Goal: Information Seeking & Learning: Find specific fact

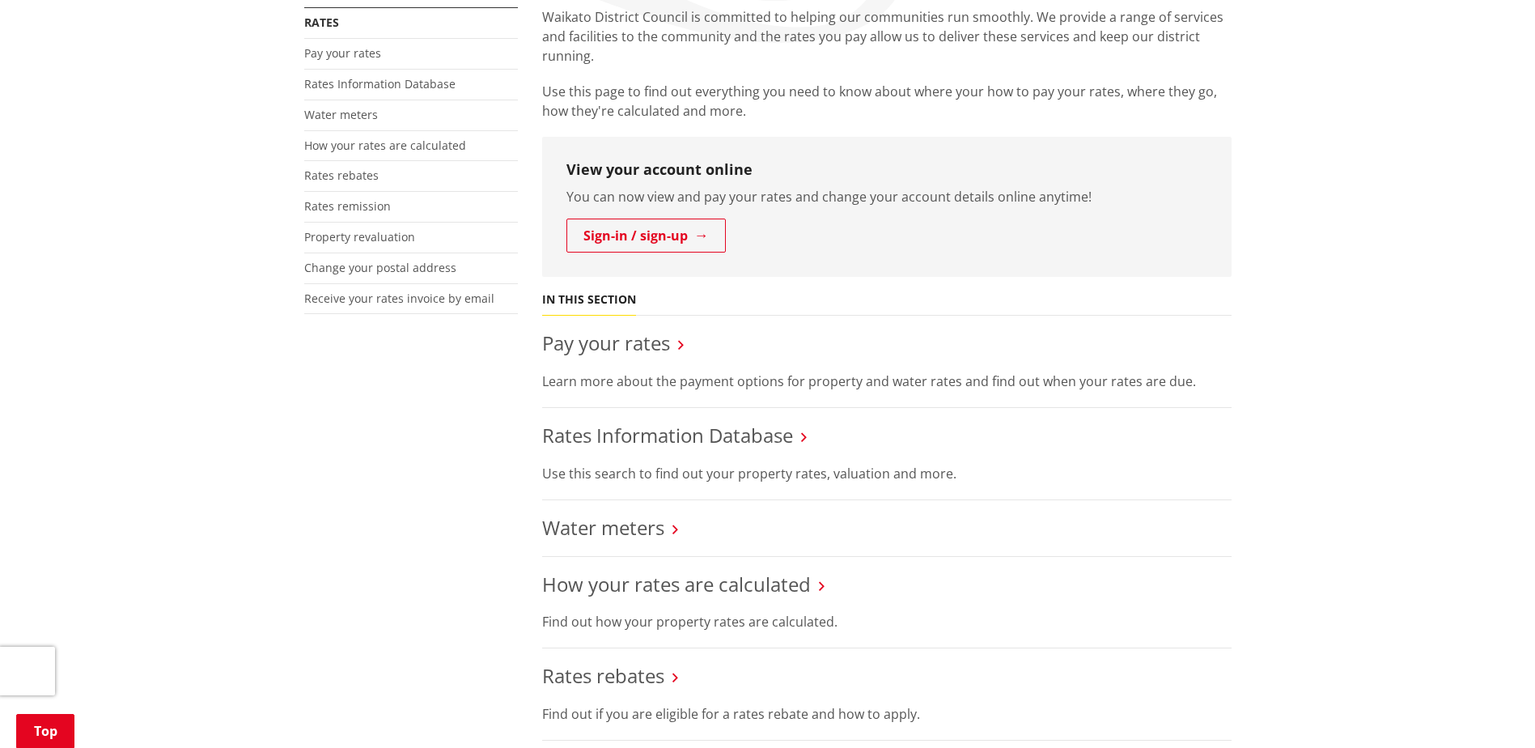
scroll to position [405, 0]
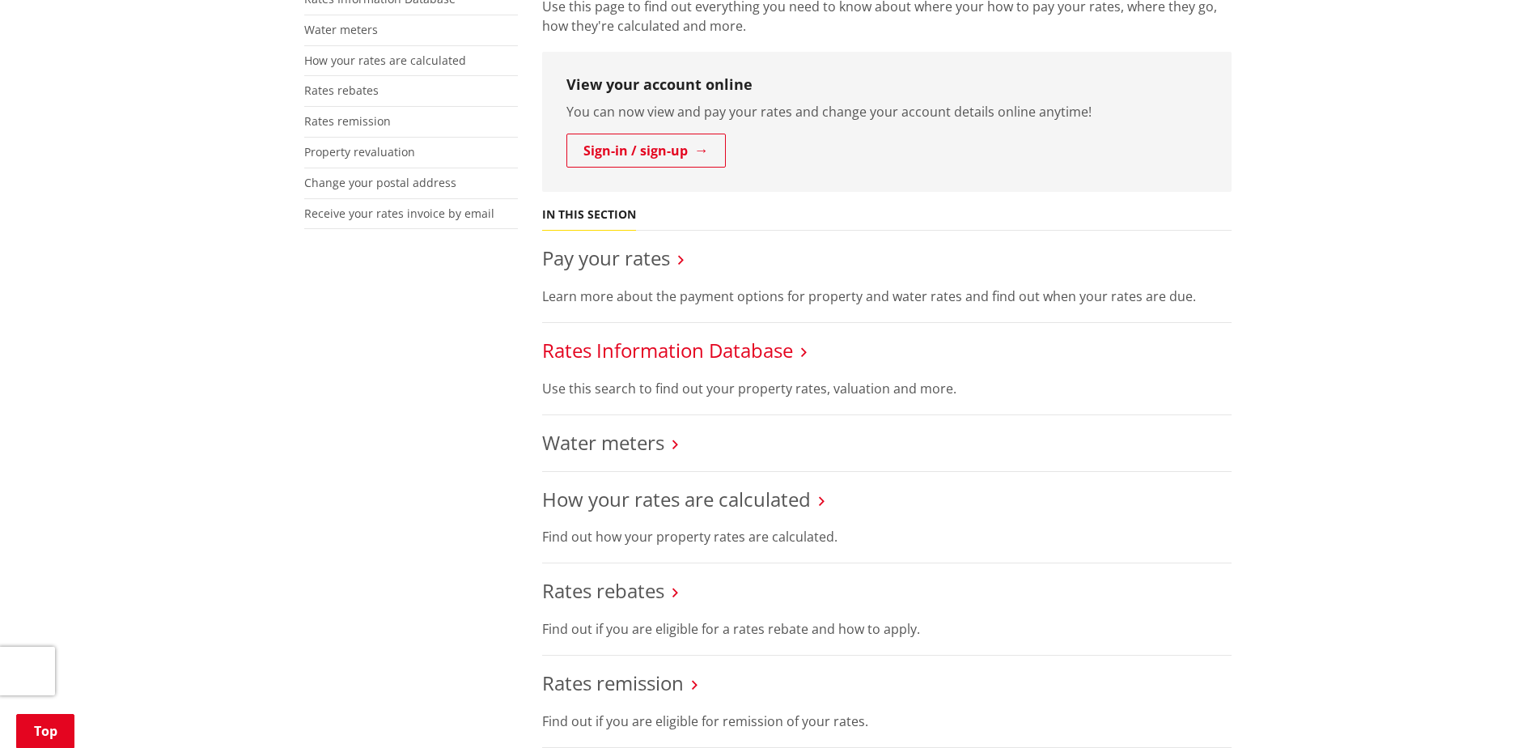
click at [592, 362] on link "Rates Information Database" at bounding box center [667, 350] width 251 height 27
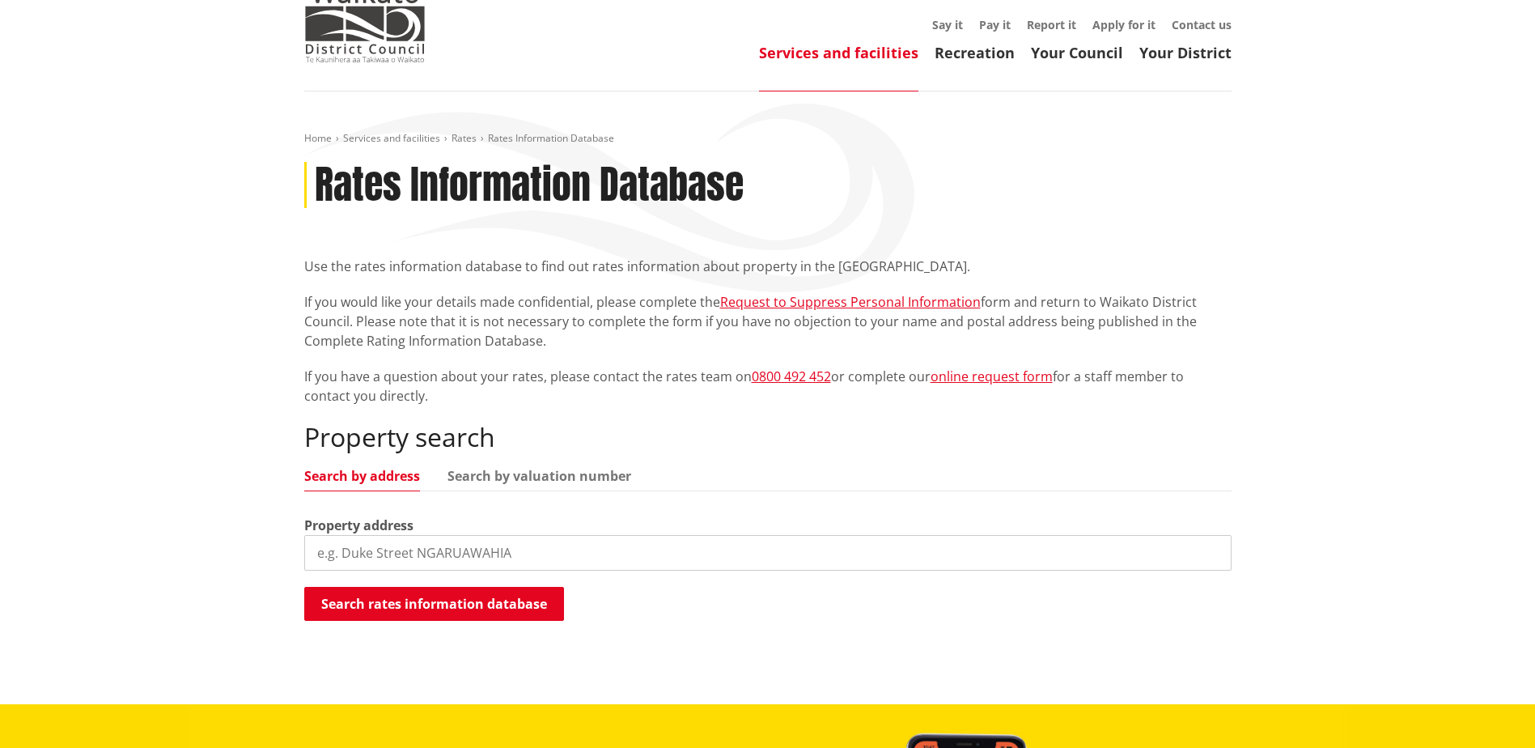
scroll to position [162, 0]
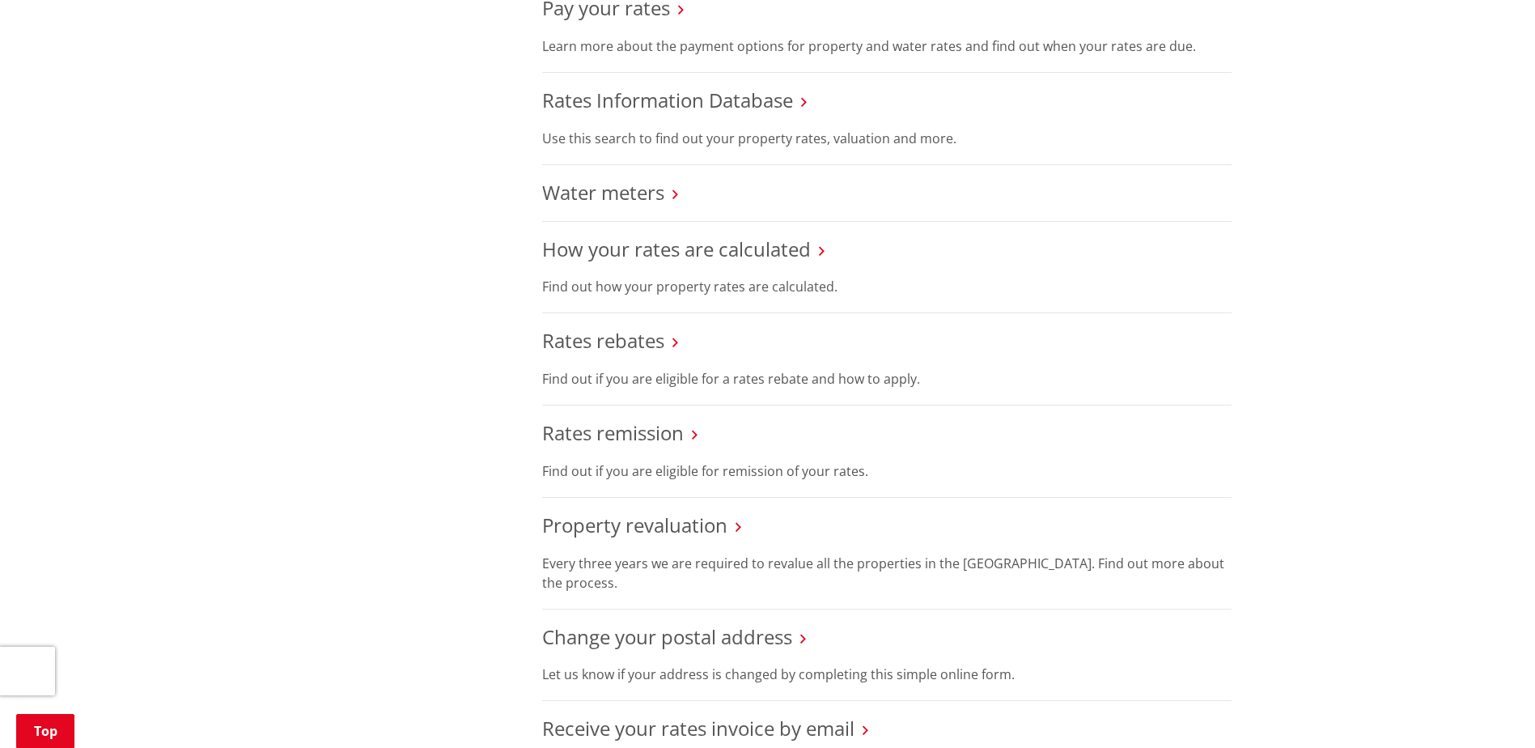
scroll to position [567, 0]
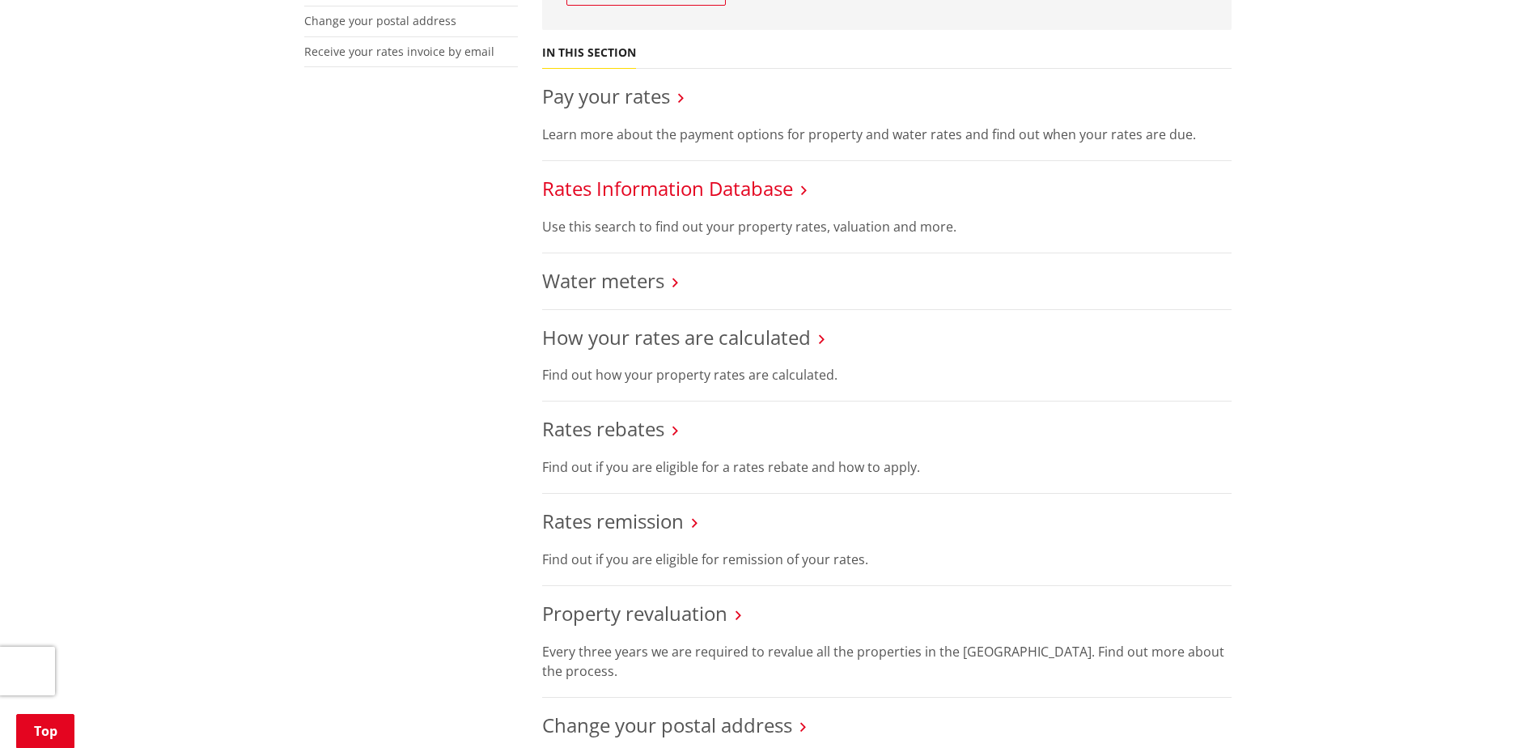
click at [672, 196] on link "Rates Information Database" at bounding box center [667, 188] width 251 height 27
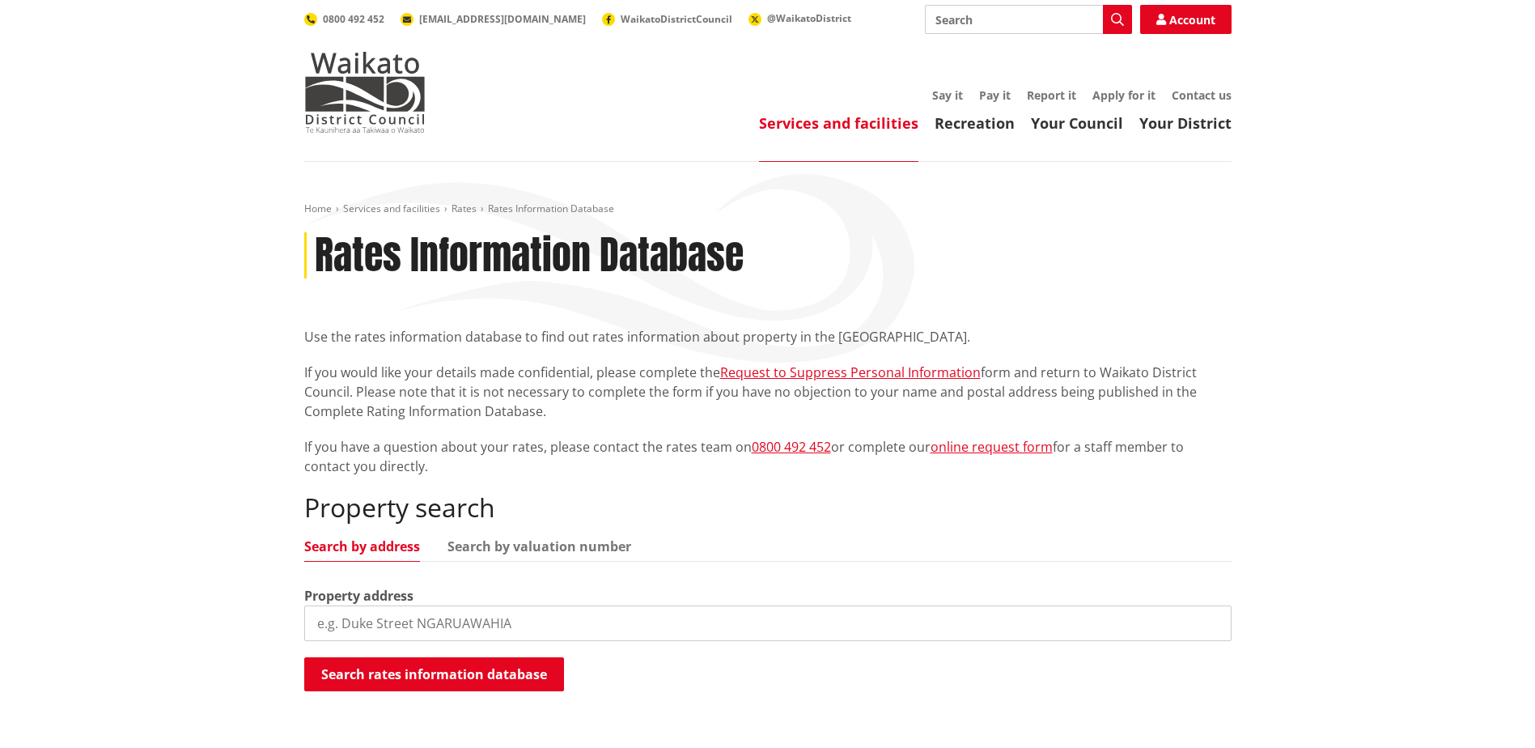
click at [452, 614] on input "search" at bounding box center [767, 623] width 927 height 36
click at [461, 673] on button "Search rates information database" at bounding box center [434, 674] width 260 height 34
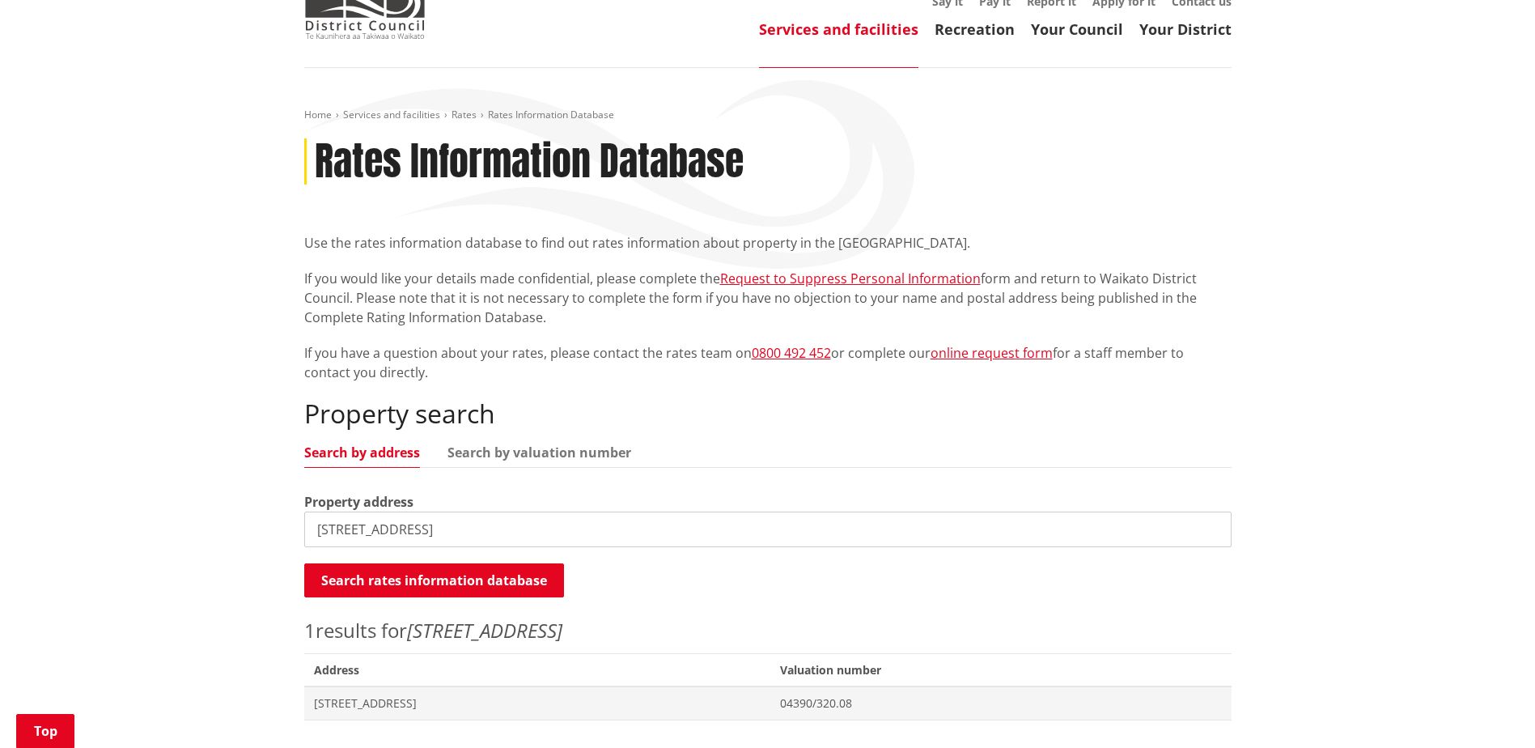
scroll to position [243, 0]
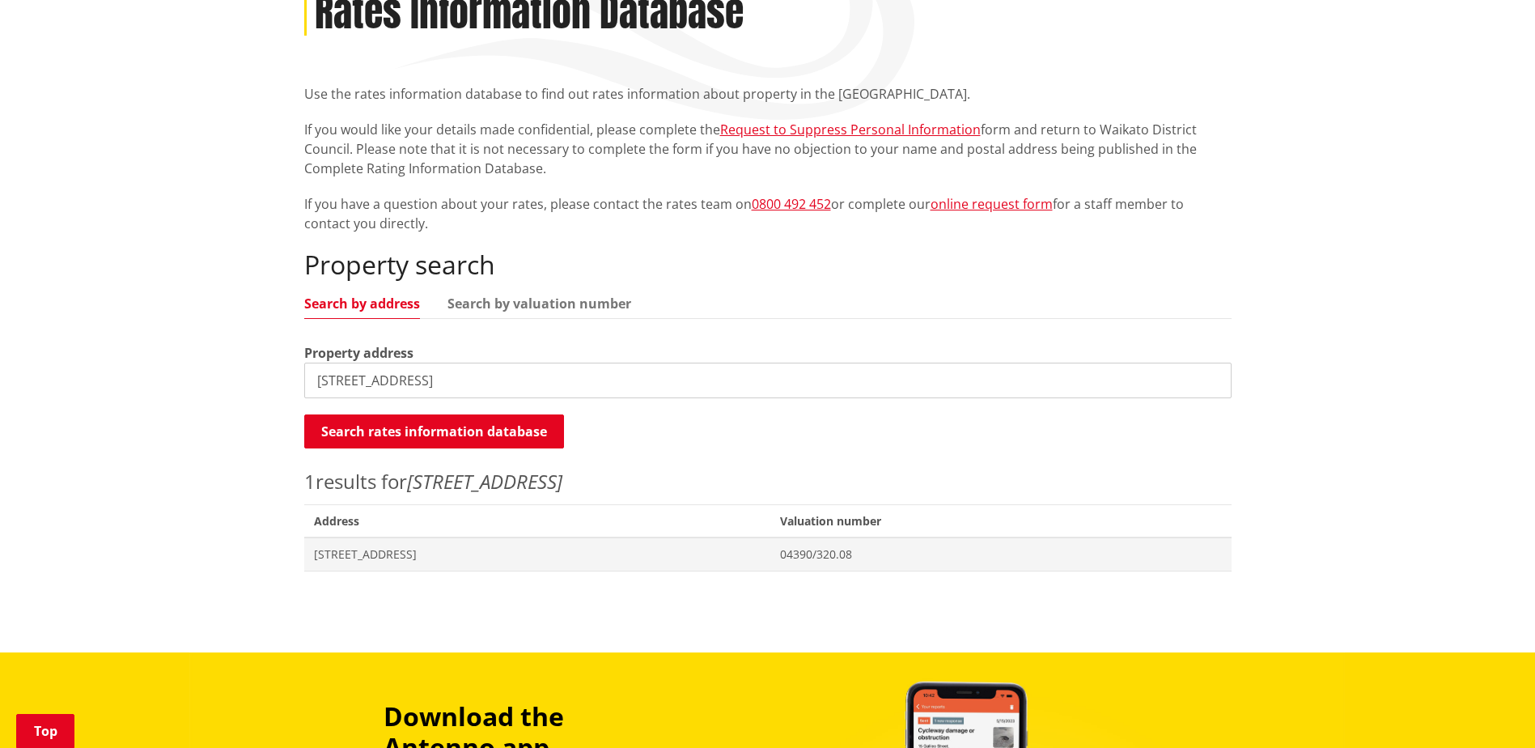
click at [460, 354] on div "Property address 84 Hall Road" at bounding box center [767, 370] width 927 height 55
click at [453, 375] on input "84 Hall Road" at bounding box center [767, 381] width 927 height 36
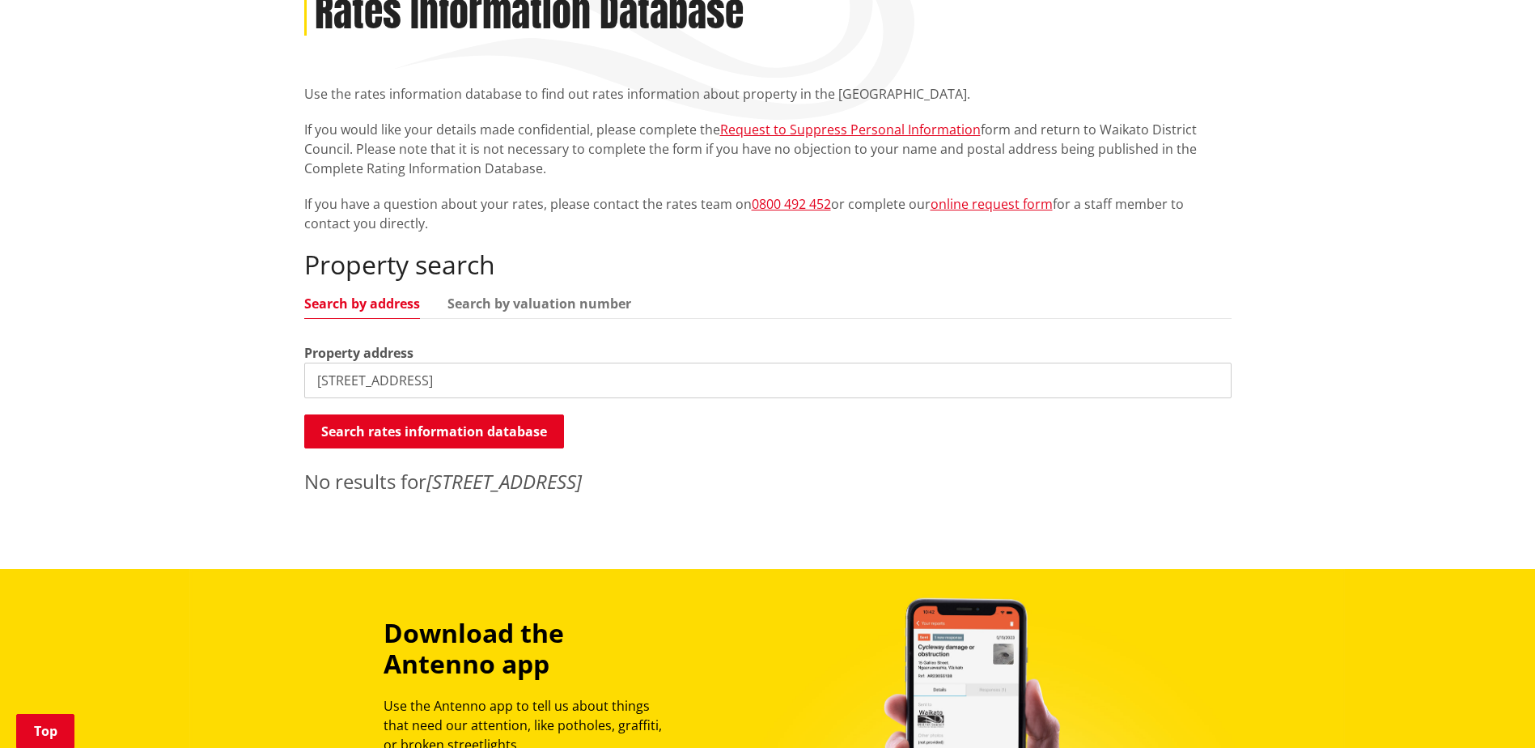
click at [486, 376] on input "84 Hall Road, Rangiriri" at bounding box center [767, 381] width 927 height 36
click at [476, 431] on button "Search rates information database" at bounding box center [434, 431] width 260 height 34
drag, startPoint x: 496, startPoint y: 374, endPoint x: 401, endPoint y: 373, distance: 94.7
click at [403, 373] on input "84 Hall Road, Rangiriri" at bounding box center [767, 381] width 927 height 36
click at [400, 373] on input "84 Hall Road, Rangiriri" at bounding box center [767, 381] width 927 height 36
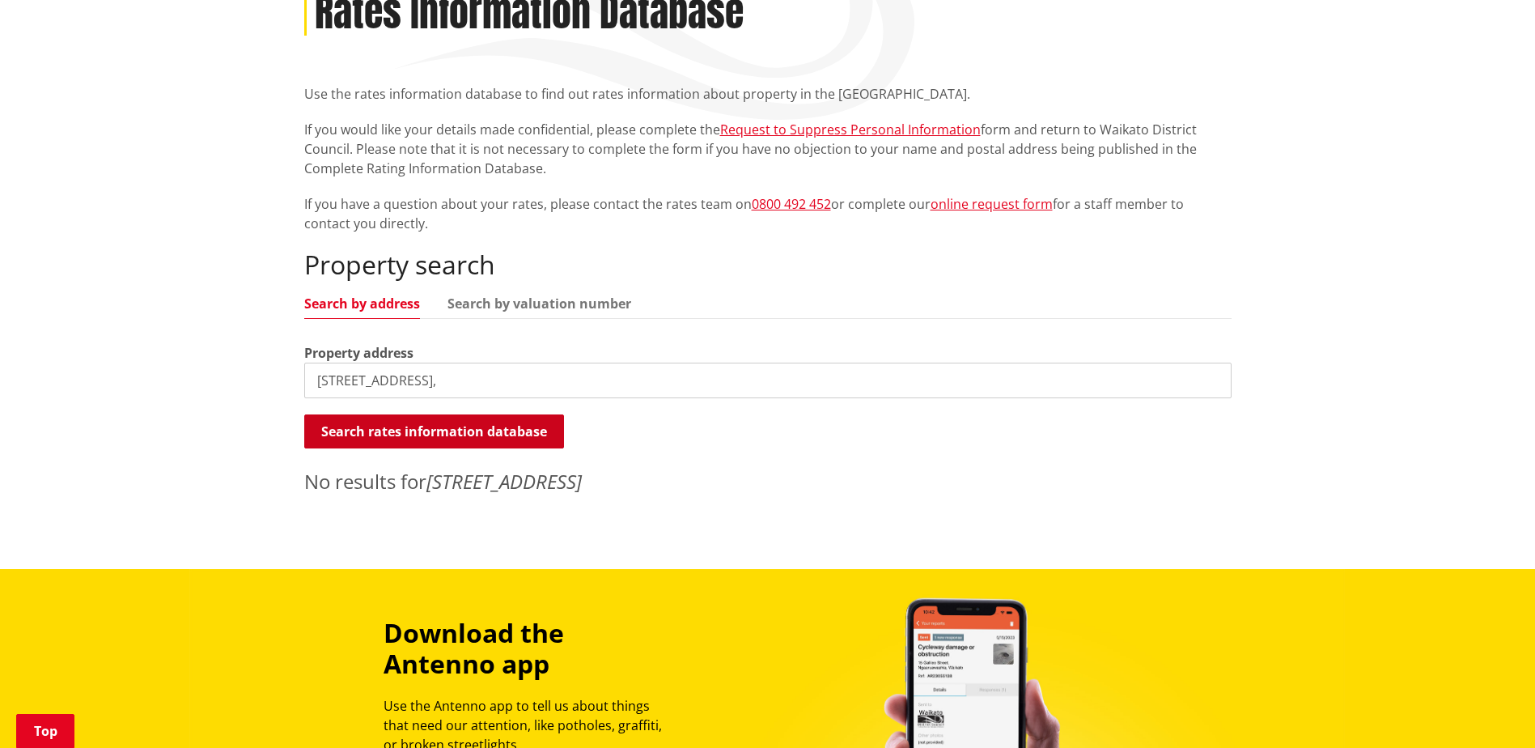
click at [432, 422] on button "Search rates information database" at bounding box center [434, 431] width 260 height 34
drag, startPoint x: 344, startPoint y: 382, endPoint x: 281, endPoint y: 382, distance: 63.1
click at [281, 382] on div "Home Services and facilities Rates Rates Information Database Rates Information…" at bounding box center [767, 244] width 1535 height 650
type input "84 Hall Road"
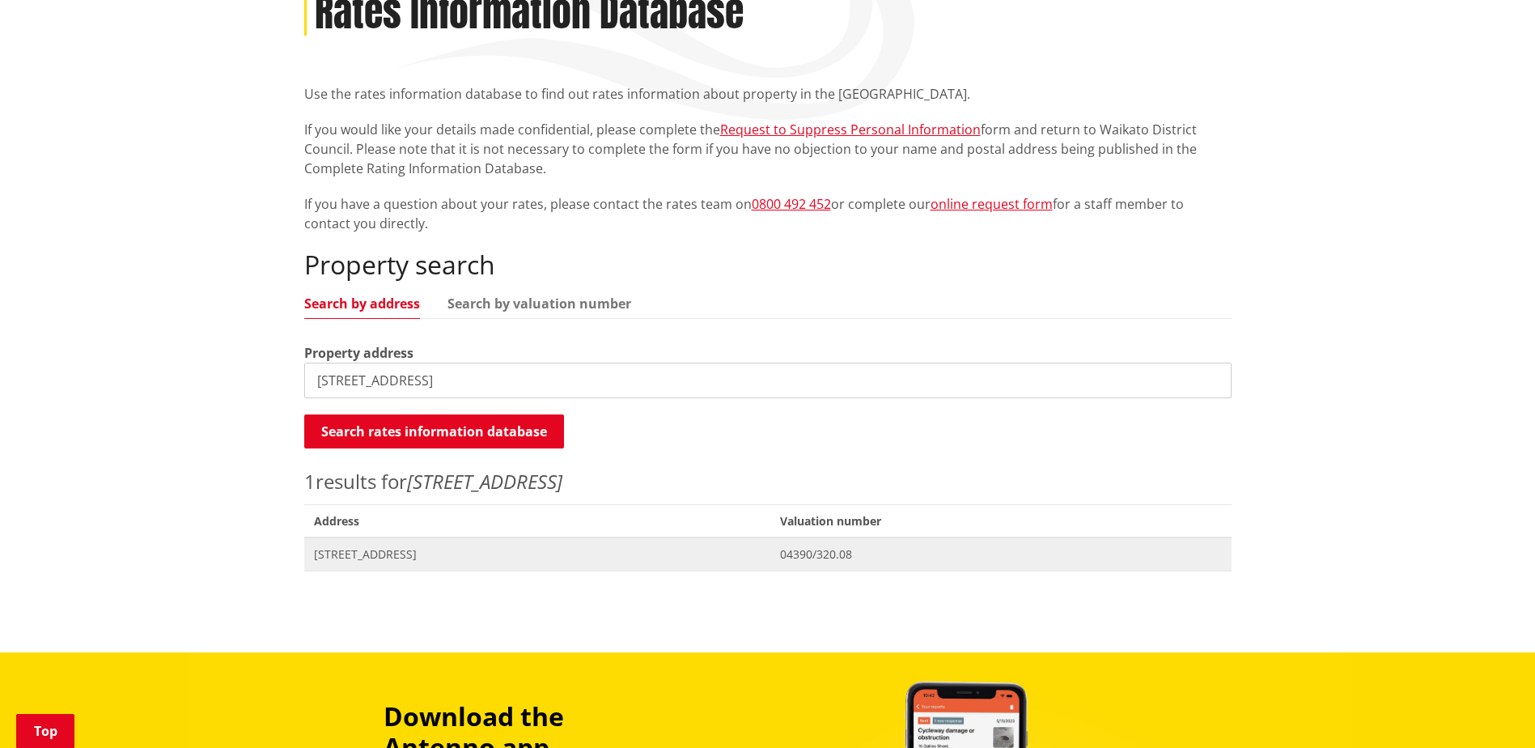
click at [397, 557] on span "84 Hall Road TE KAUWHATA" at bounding box center [538, 554] width 448 height 16
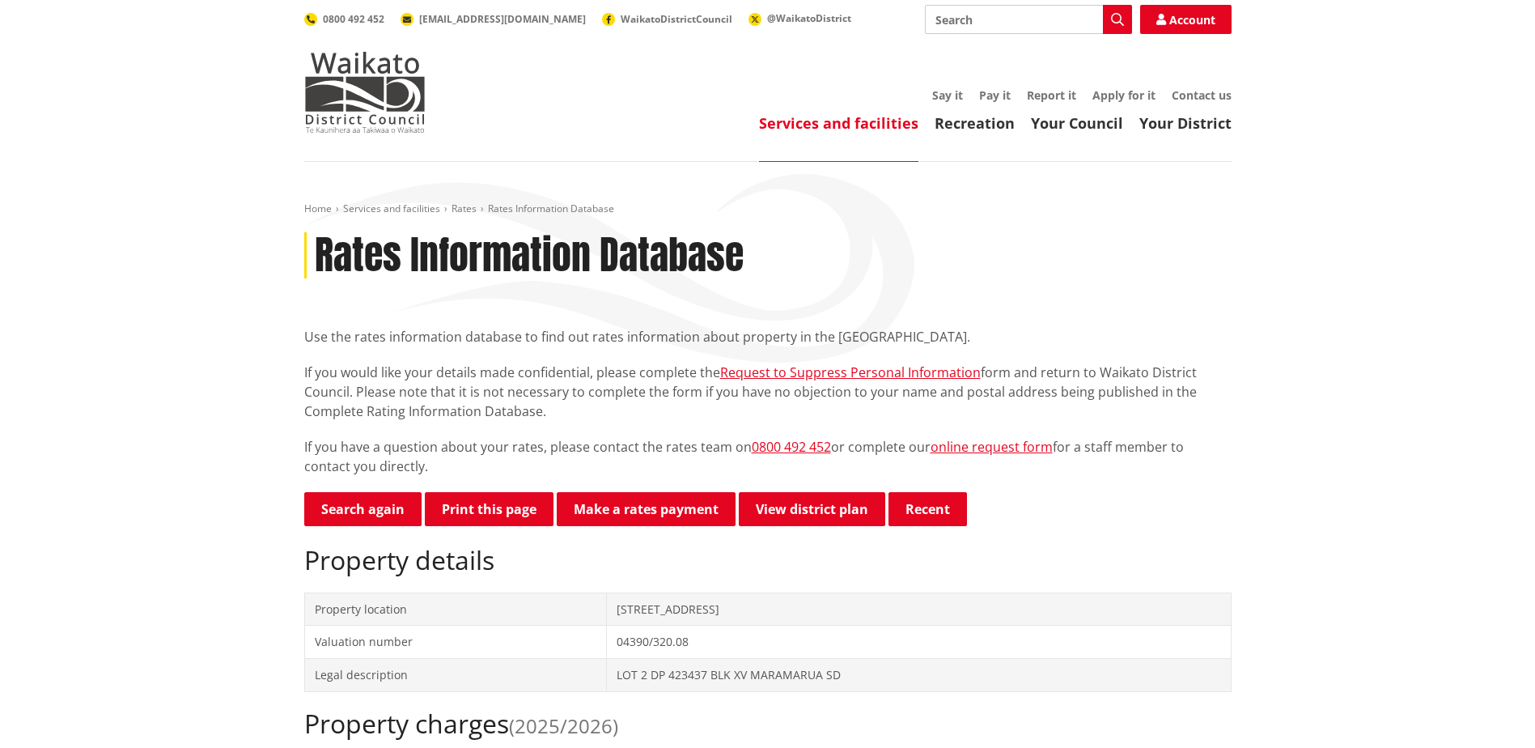
scroll to position [243, 0]
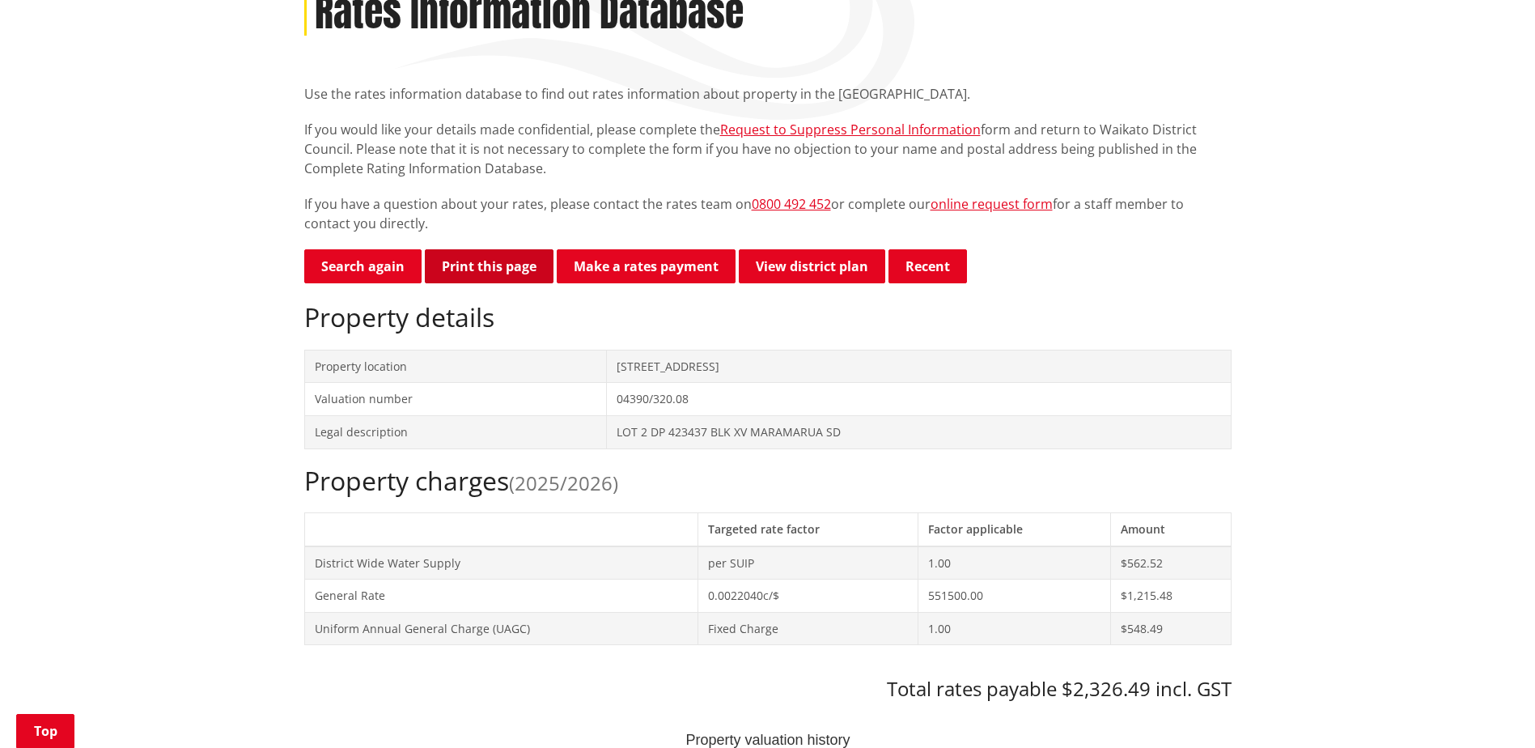
click at [470, 267] on button "Print this page" at bounding box center [489, 266] width 129 height 34
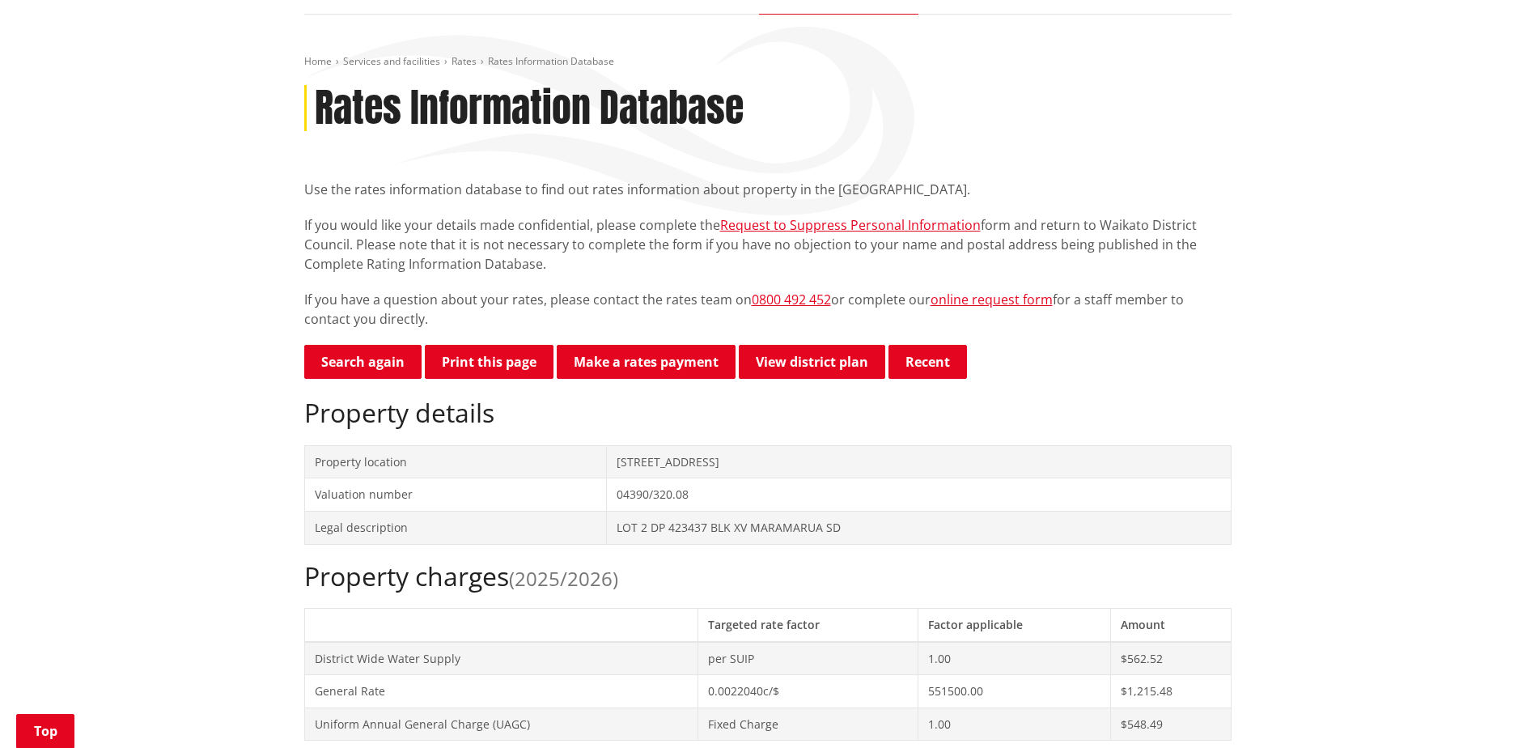
scroll to position [0, 0]
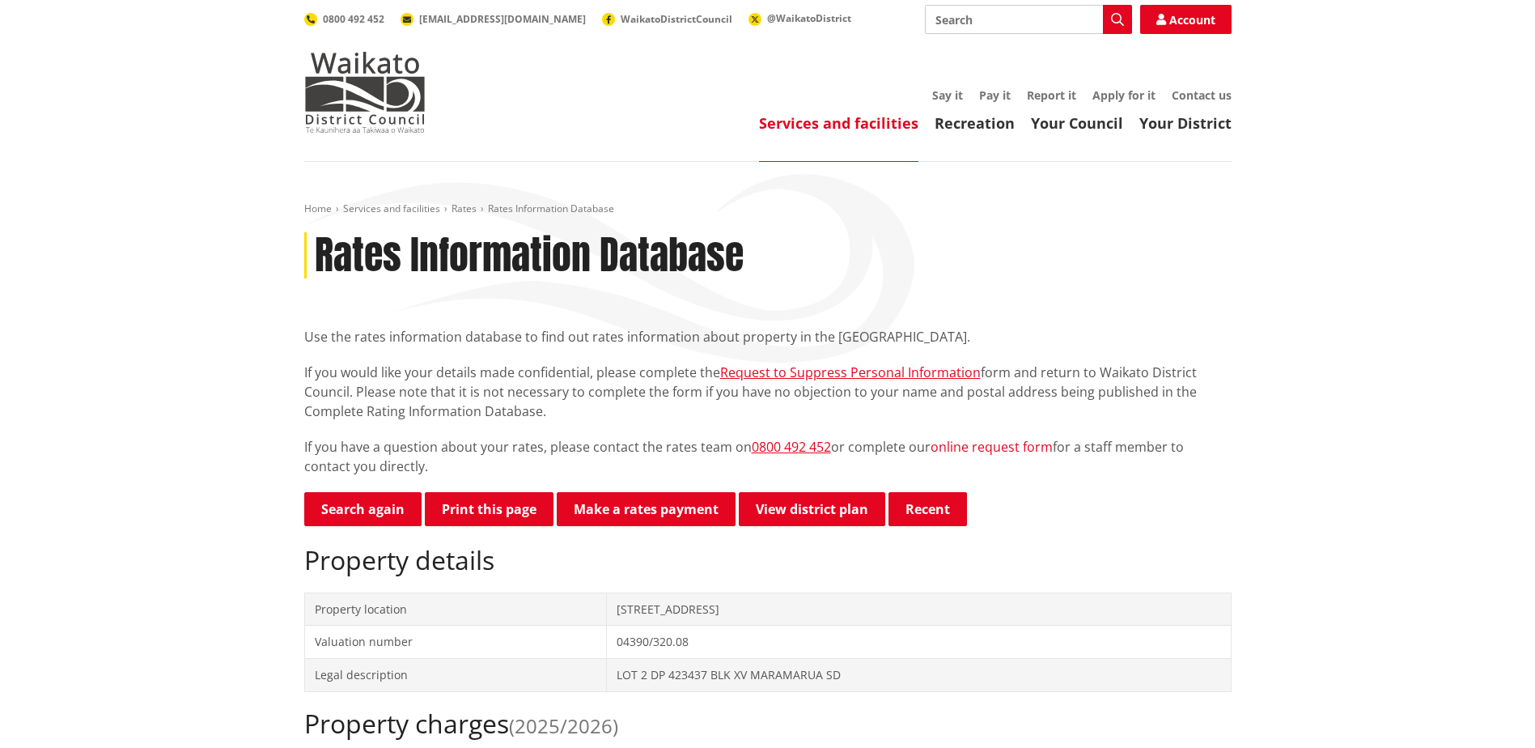
click at [974, 442] on link "online request form" at bounding box center [992, 447] width 122 height 18
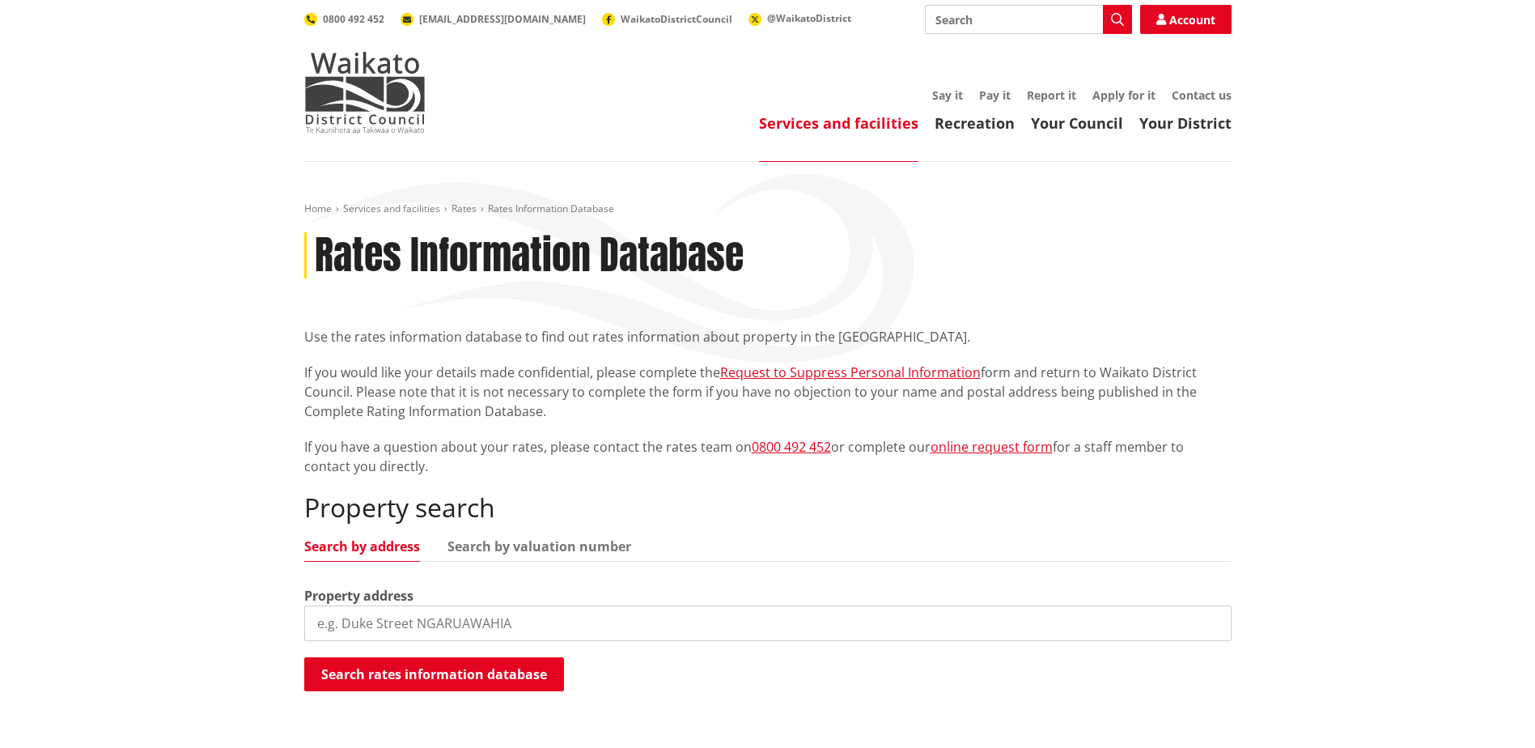
click at [372, 619] on input "search" at bounding box center [767, 623] width 927 height 36
click at [236, 312] on div "Home Services and facilities Rates Rates Information Database Rates Information…" at bounding box center [767, 468] width 1535 height 613
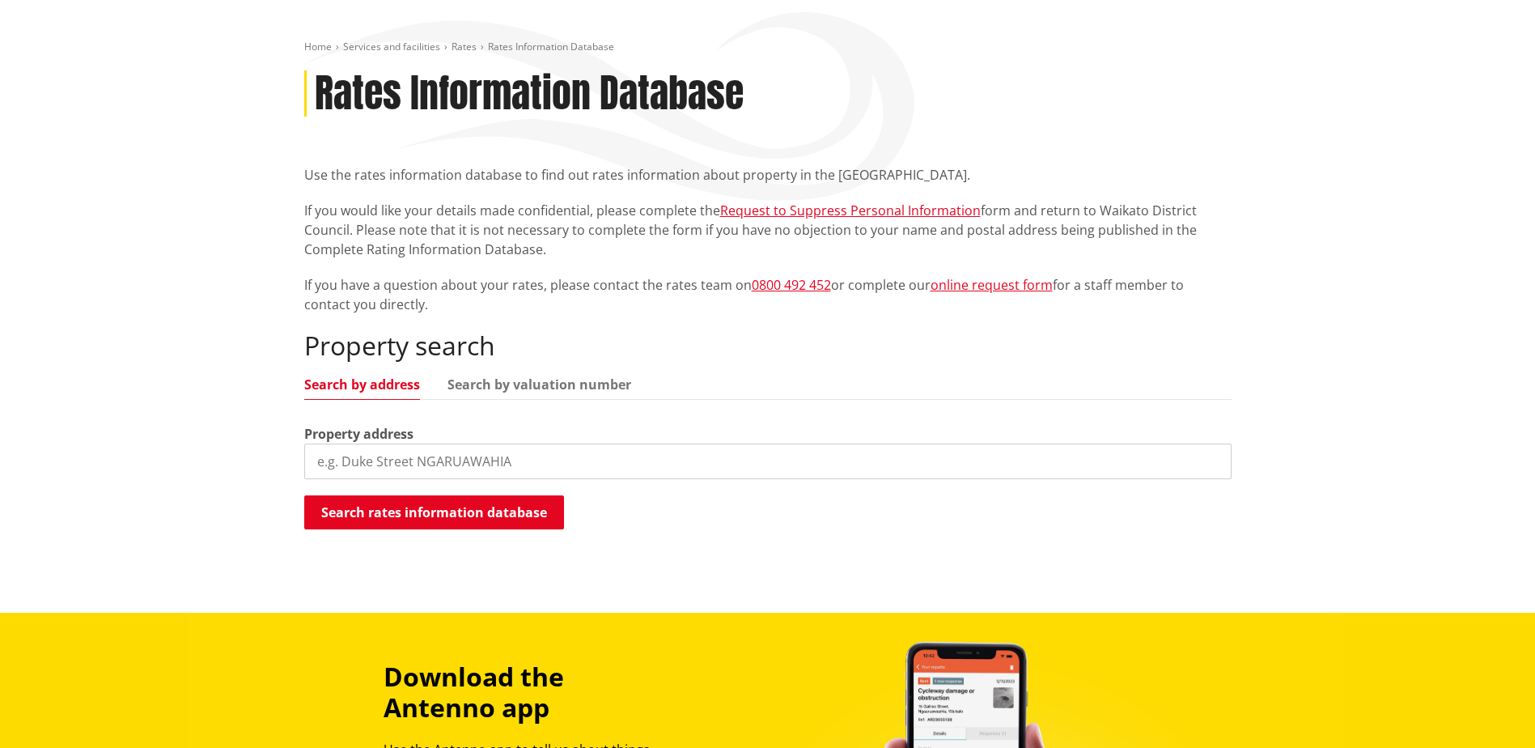
scroll to position [81, 0]
